Goal: Navigation & Orientation: Find specific page/section

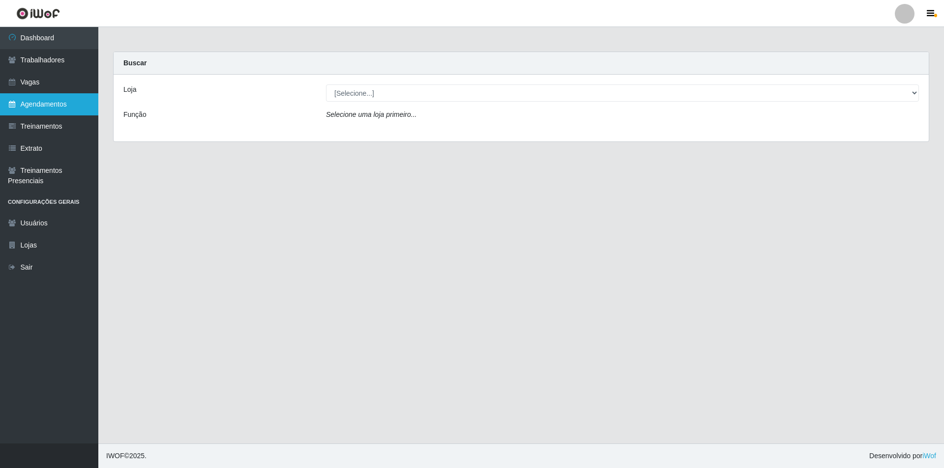
click at [34, 113] on link "Agendamentos" at bounding box center [49, 104] width 98 height 22
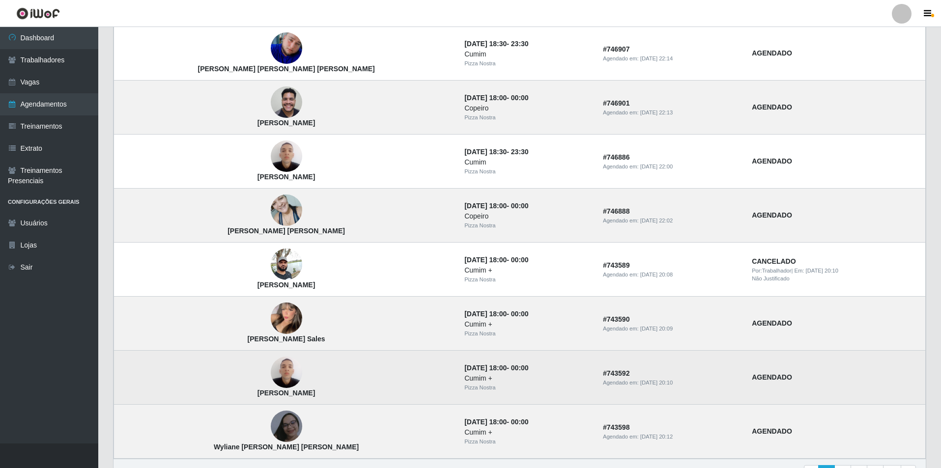
scroll to position [558, 0]
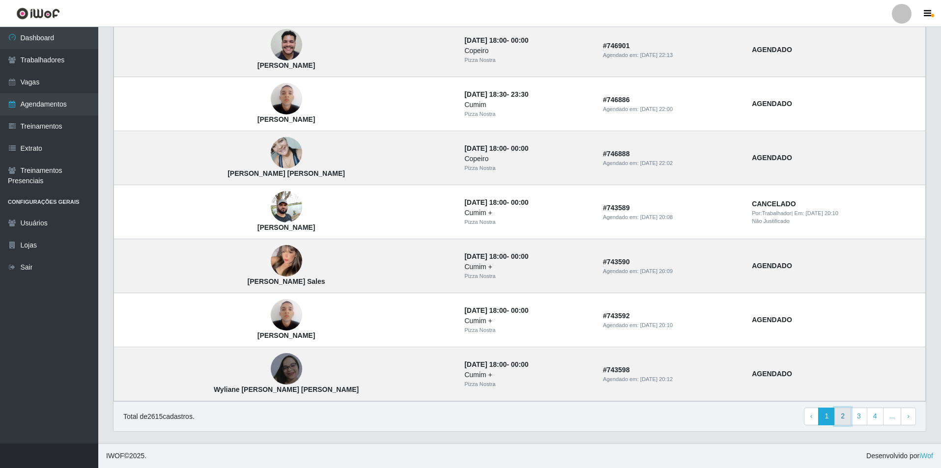
click at [840, 421] on link "2" at bounding box center [843, 417] width 17 height 18
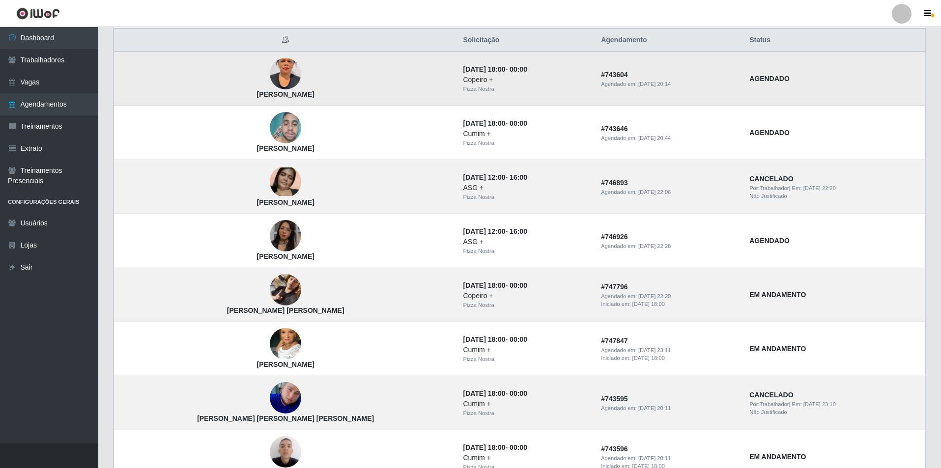
scroll to position [98, 0]
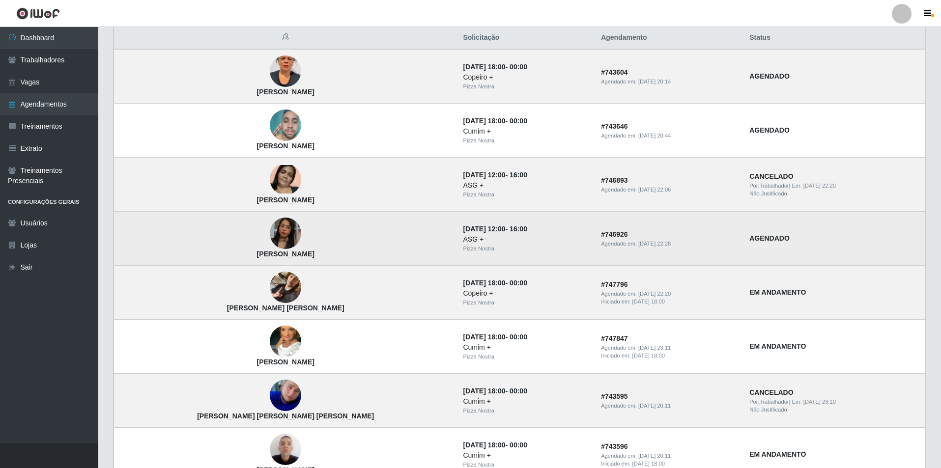
click at [270, 233] on img at bounding box center [285, 233] width 31 height 56
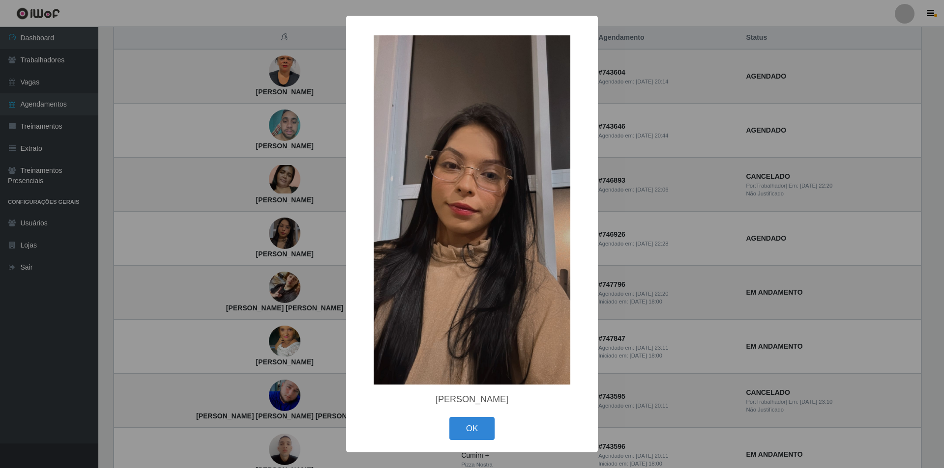
click at [345, 252] on div "× Maria Eduarda Silva OK Cancel" at bounding box center [472, 234] width 944 height 468
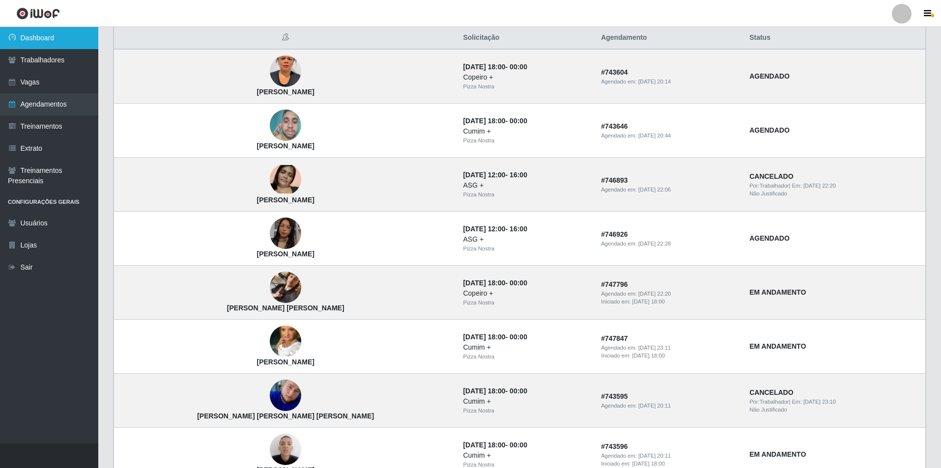
click at [68, 45] on link "Dashboard" at bounding box center [49, 38] width 98 height 22
